Goal: Information Seeking & Learning: Learn about a topic

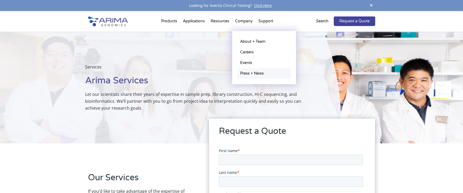
click at [251, 73] on link "Press + News" at bounding box center [263, 73] width 53 height 11
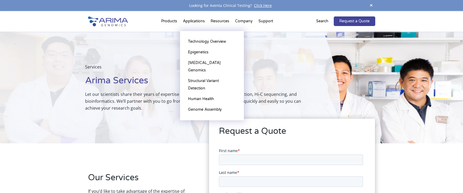
click at [195, 21] on li "Applications Technology Overview Epigenetics [MEDICAL_DATA] Genomics Structural…" at bounding box center [194, 22] width 28 height 18
click at [199, 61] on link "[MEDICAL_DATA] Genomics" at bounding box center [211, 67] width 53 height 18
